Goal: Task Accomplishment & Management: Use online tool/utility

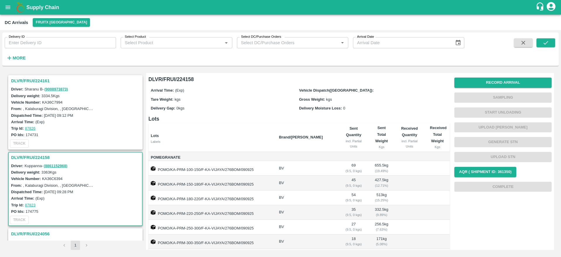
scroll to position [106, 0]
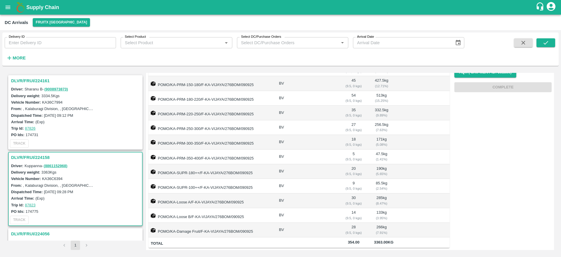
click at [32, 80] on h3 "DLVR/FRUI/224161" at bounding box center [76, 81] width 130 height 8
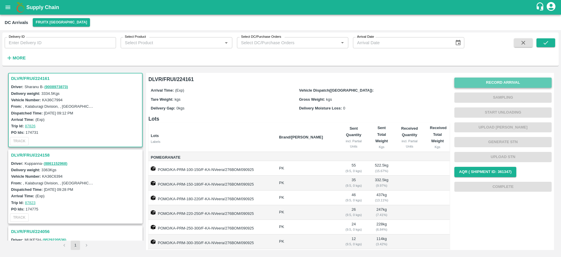
click at [512, 82] on button "Record Arrival" at bounding box center [502, 82] width 97 height 10
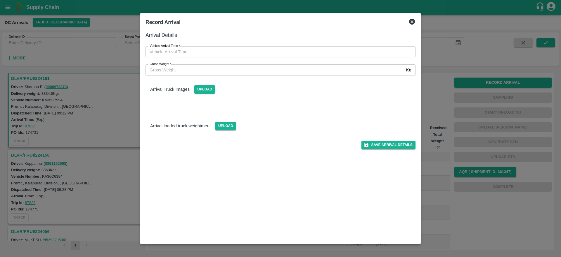
type input "DD/MM/YYYY hh:mm aa"
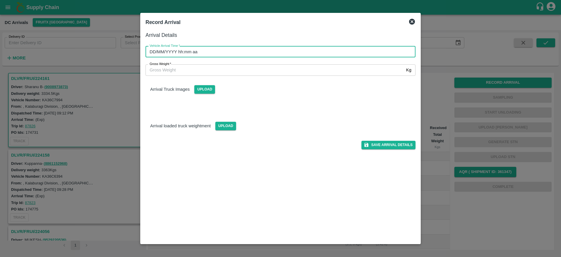
click at [316, 51] on input "DD/MM/YYYY hh:mm aa" at bounding box center [279, 51] width 266 height 11
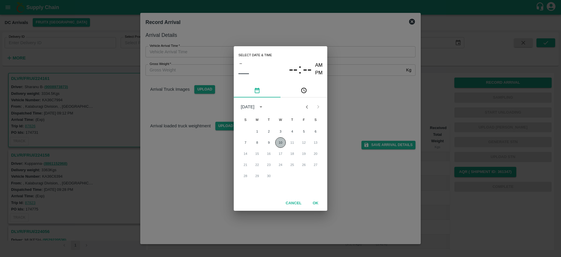
click at [280, 142] on button "10" at bounding box center [280, 142] width 11 height 11
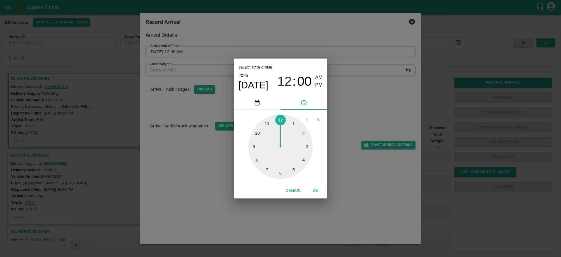
click at [259, 158] on div at bounding box center [280, 146] width 64 height 64
type input "[DATE] 08:00 AM"
click at [318, 77] on span "AM" at bounding box center [319, 78] width 8 height 8
click at [314, 191] on button "OK" at bounding box center [315, 191] width 19 height 10
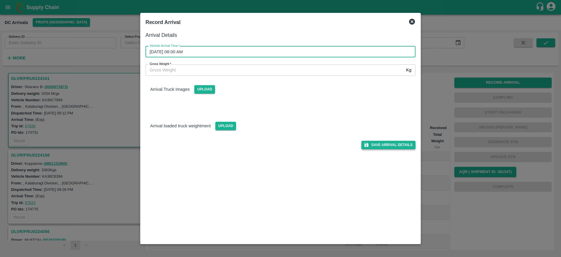
click at [385, 145] on button "Save Arrival Details" at bounding box center [388, 145] width 54 height 8
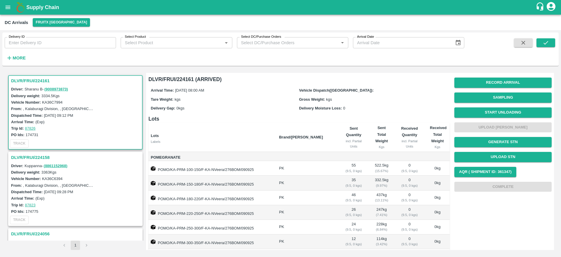
click at [32, 81] on h3 "DLVR/FRUI/224161" at bounding box center [76, 81] width 130 height 8
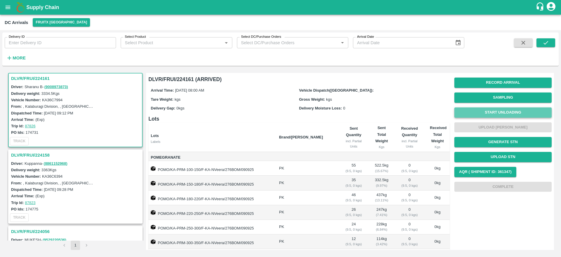
click at [496, 111] on button "Start Unloading" at bounding box center [502, 112] width 97 height 10
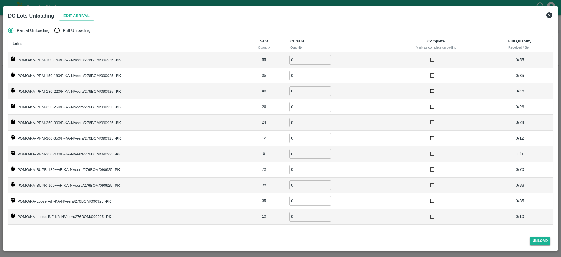
click at [72, 30] on span "Full Unloading" at bounding box center [77, 30] width 28 height 6
click at [63, 30] on input "Full Unloading" at bounding box center [57, 31] width 12 height 12
radio input "true"
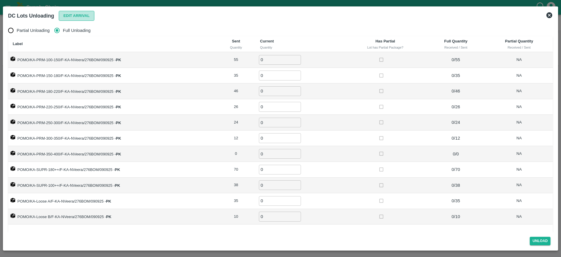
click at [74, 18] on button "Edit Arrival" at bounding box center [77, 16] width 36 height 10
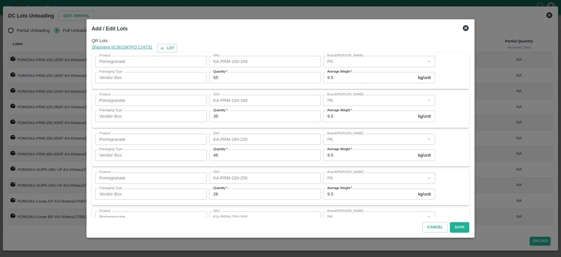
click at [230, 76] on input "55" at bounding box center [265, 77] width 112 height 11
type input "5"
type input "49"
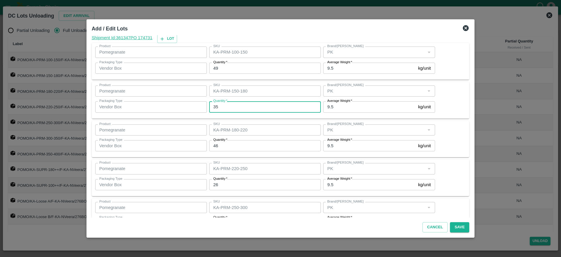
scroll to position [10, 0]
type input "37"
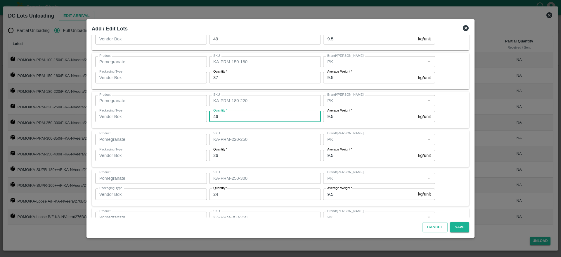
scroll to position [39, 0]
type input "49"
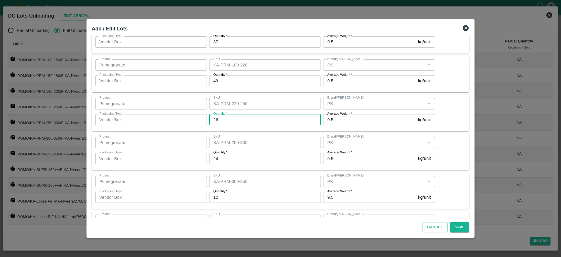
scroll to position [81, 0]
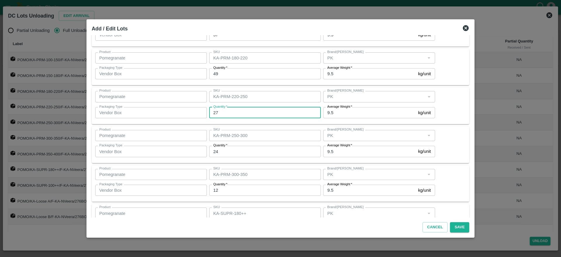
type input "27"
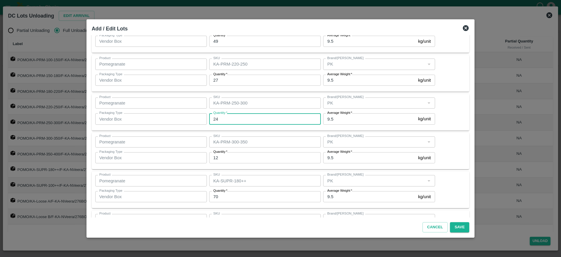
scroll to position [115, 0]
type input "25"
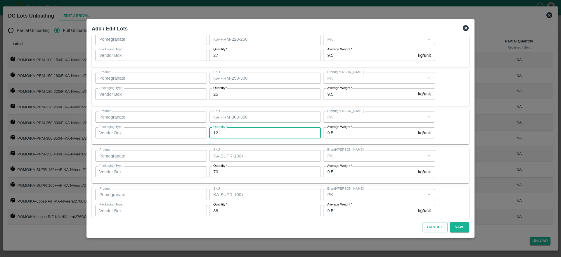
scroll to position [143, 0]
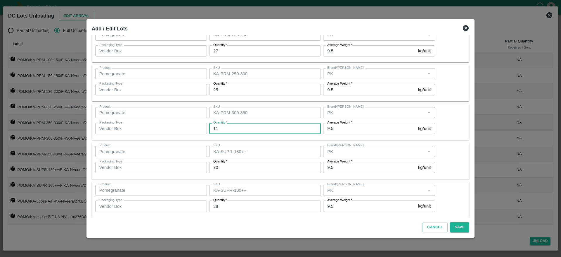
type input "11"
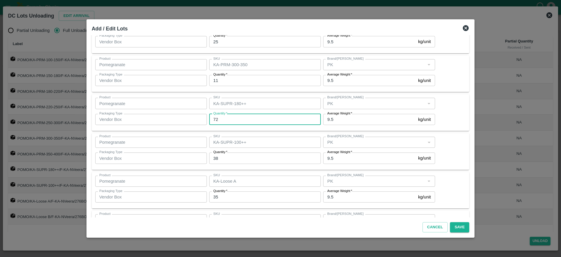
type input "72"
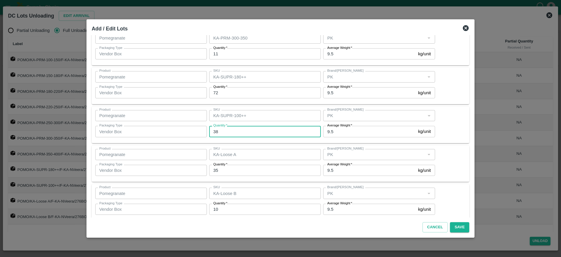
scroll to position [218, 0]
type input "36"
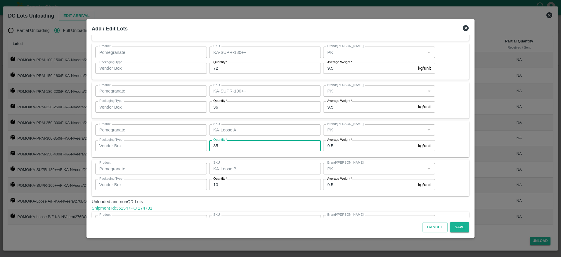
scroll to position [253, 0]
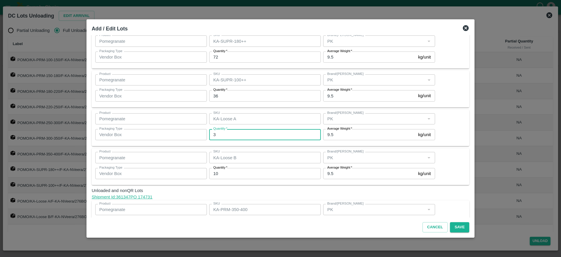
type input "35"
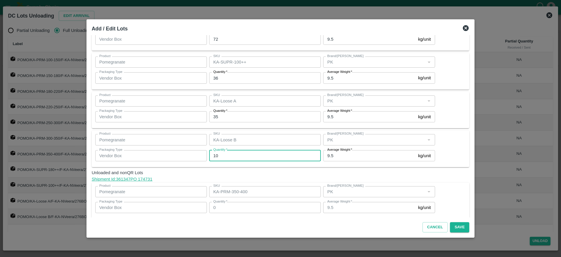
scroll to position [277, 0]
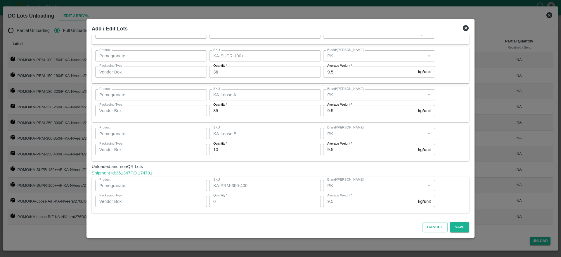
click at [447, 153] on div "Product Pomegranate Product SKU KA-Loose B SKU Brand/Marka Brand/Marka Packagin…" at bounding box center [280, 143] width 371 height 30
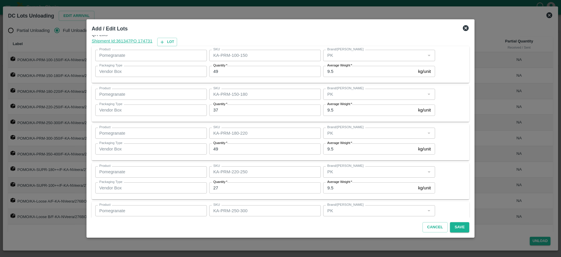
scroll to position [0, 0]
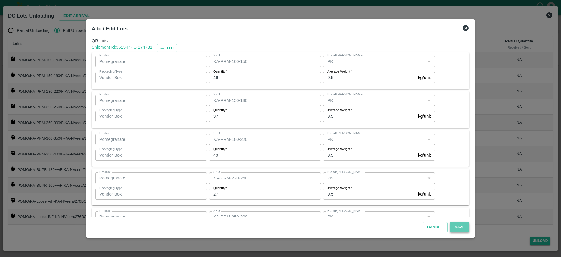
click at [452, 228] on button "Save" at bounding box center [459, 227] width 19 height 10
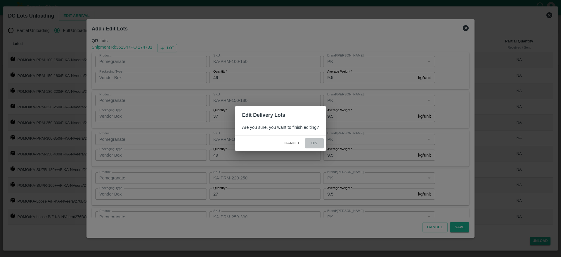
click at [319, 144] on button "ok" at bounding box center [314, 143] width 19 height 10
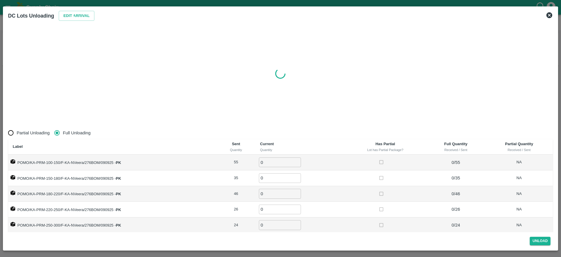
radio input "true"
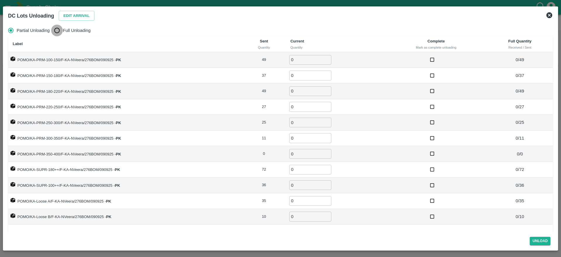
click at [56, 32] on input "Full Unloading" at bounding box center [57, 31] width 12 height 12
radio input "true"
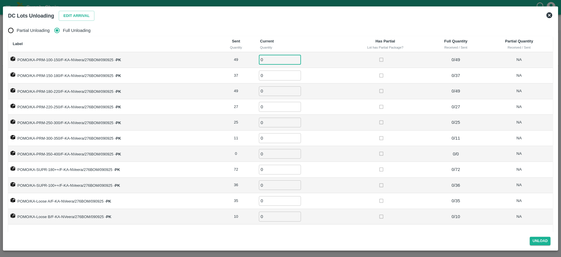
click at [265, 59] on input "0" at bounding box center [280, 60] width 42 height 10
type input "49"
type input "37"
type input "49"
type input "27"
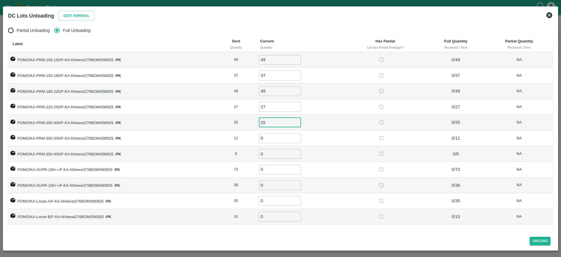
type input "25"
type input "11"
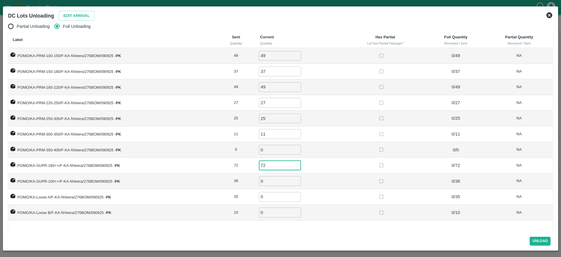
type input "72"
type input "36"
type input "35"
type input "10"
click at [539, 243] on button "Unload" at bounding box center [540, 240] width 21 height 8
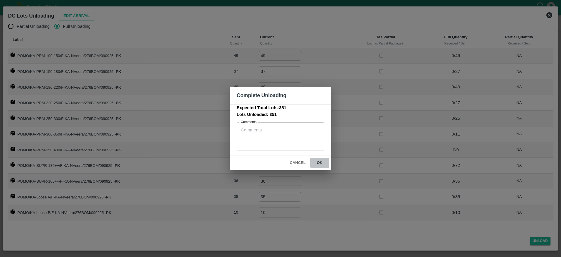
click at [323, 162] on button "ok" at bounding box center [319, 162] width 19 height 10
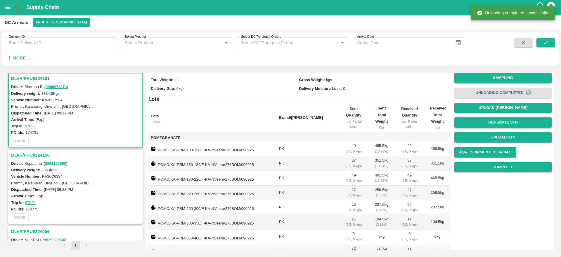
scroll to position [17, 0]
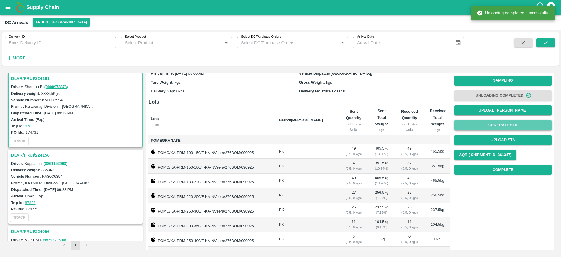
click at [501, 126] on button "Generate STN" at bounding box center [502, 125] width 97 height 10
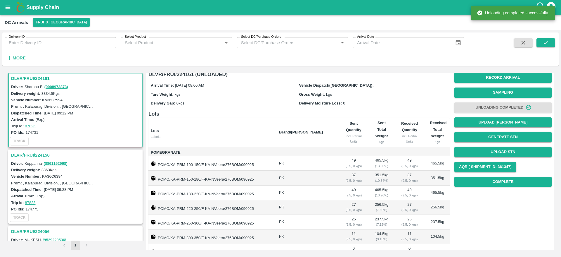
scroll to position [0, 0]
